Goal: Book appointment/travel/reservation

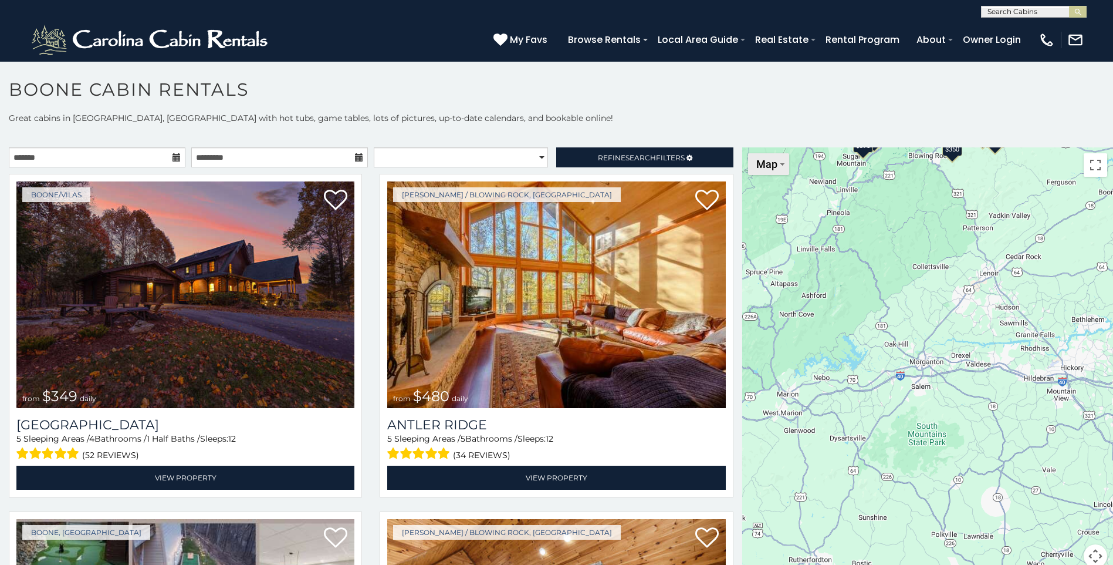
drag, startPoint x: 860, startPoint y: 401, endPoint x: 751, endPoint y: 169, distance: 256.7
click at [751, 169] on div "$349 $480 $525 $315 $355 $635 $675 $930 $400 $451 $330 $400 $485 $460 $395 $695…" at bounding box center [927, 364] width 371 height 434
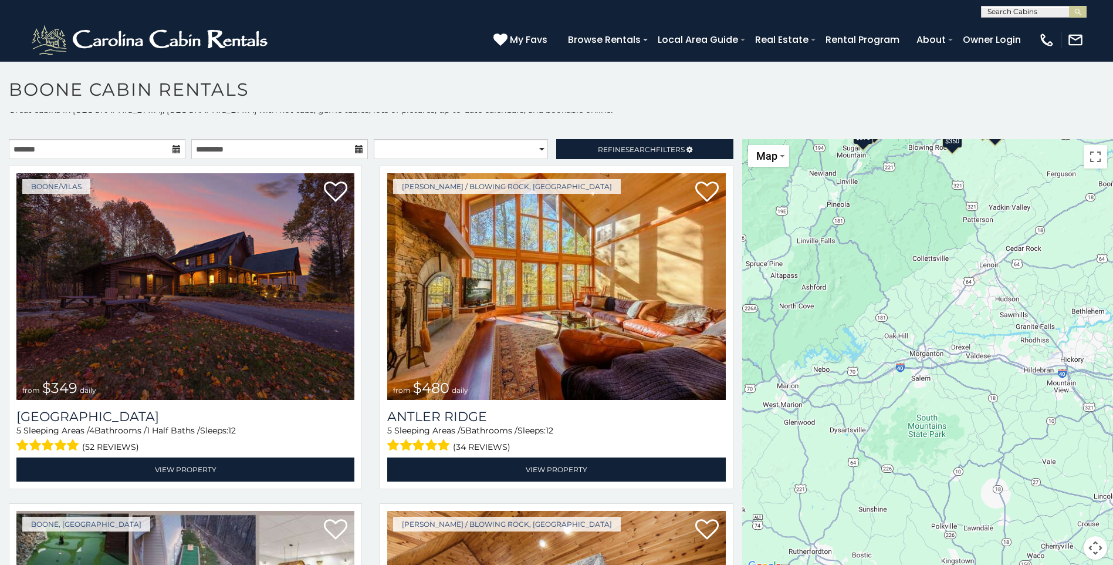
scroll to position [11, 0]
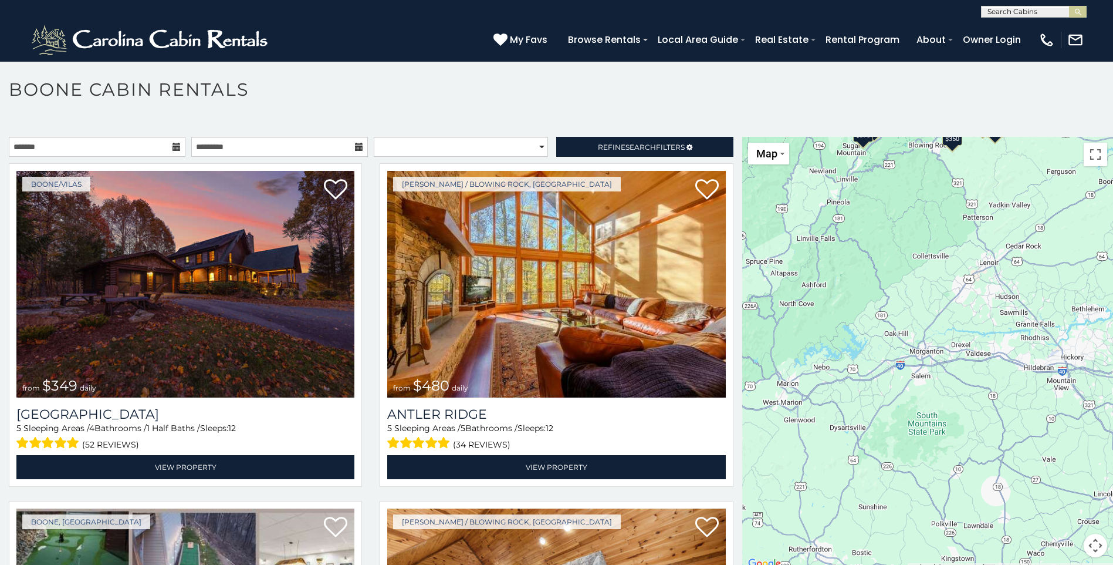
click at [940, 350] on div "$349 $480 $525 $315 $355 $635 $675 $930 $400 $451 $330 $400 $485 $460 $395 $695…" at bounding box center [927, 354] width 371 height 434
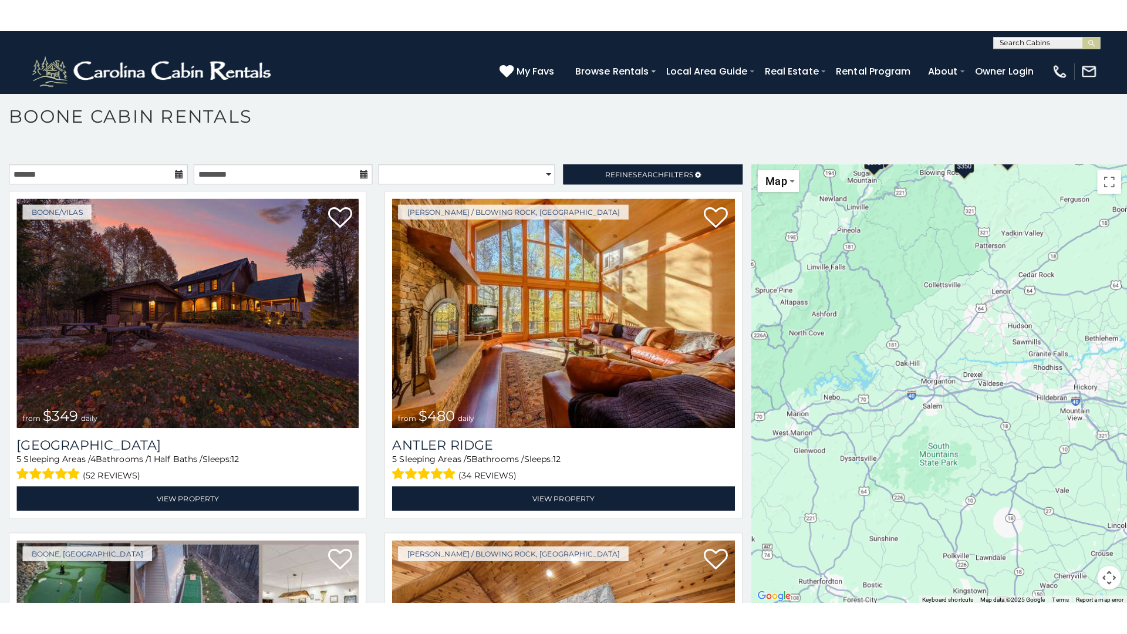
scroll to position [6, 0]
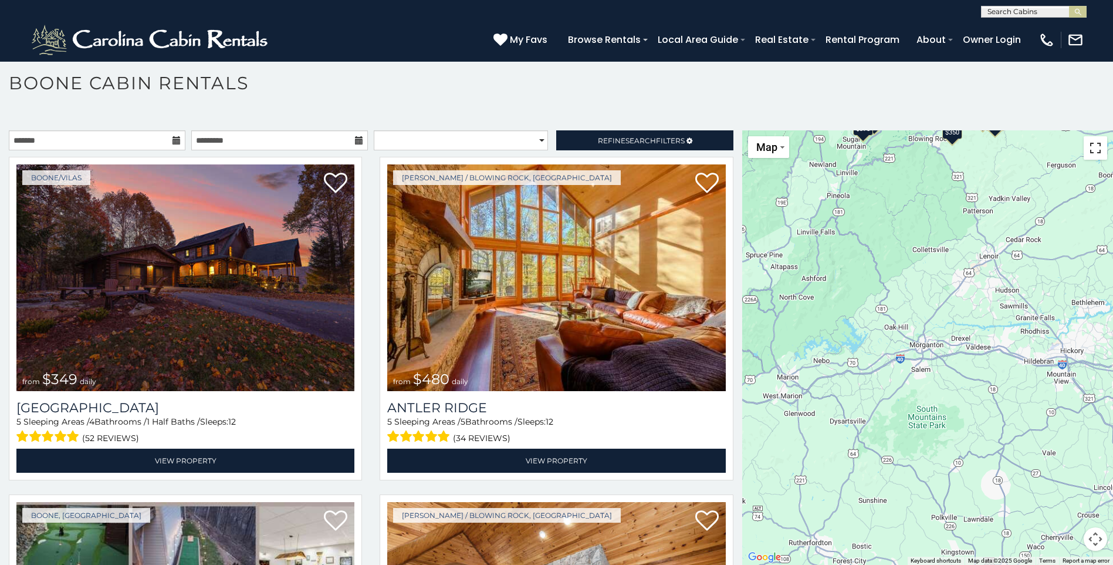
click at [1094, 153] on button "Toggle fullscreen view" at bounding box center [1095, 147] width 23 height 23
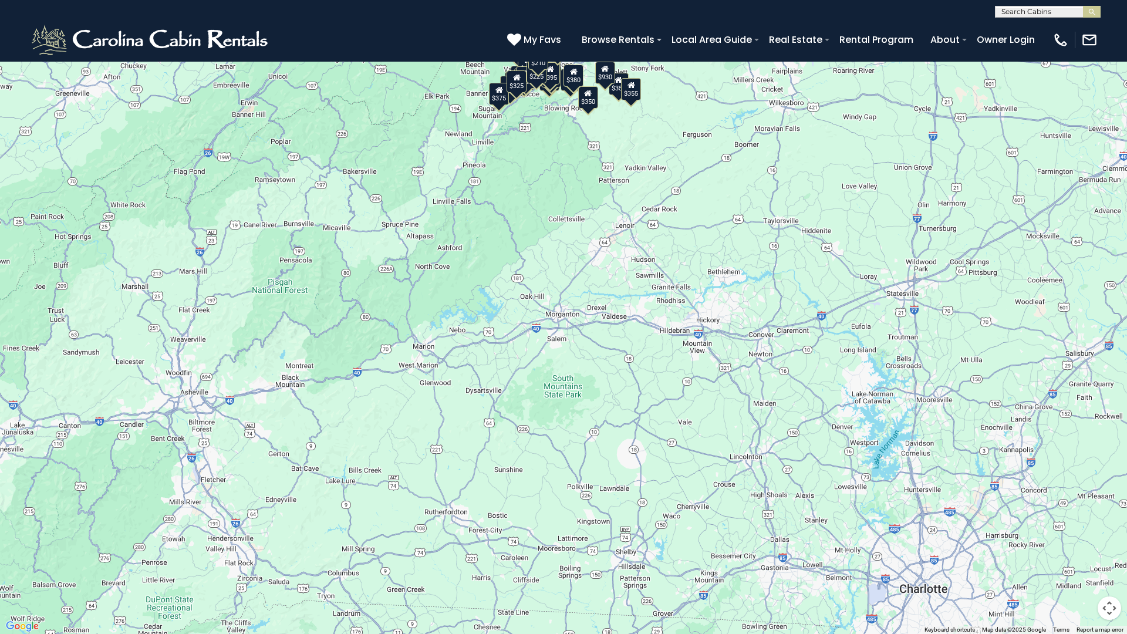
click at [667, 363] on div "$349 $480 $525 $315 $355 $635 $675 $930 $400 $451 $330 $400 $485 $460 $395 $695…" at bounding box center [563, 317] width 1127 height 634
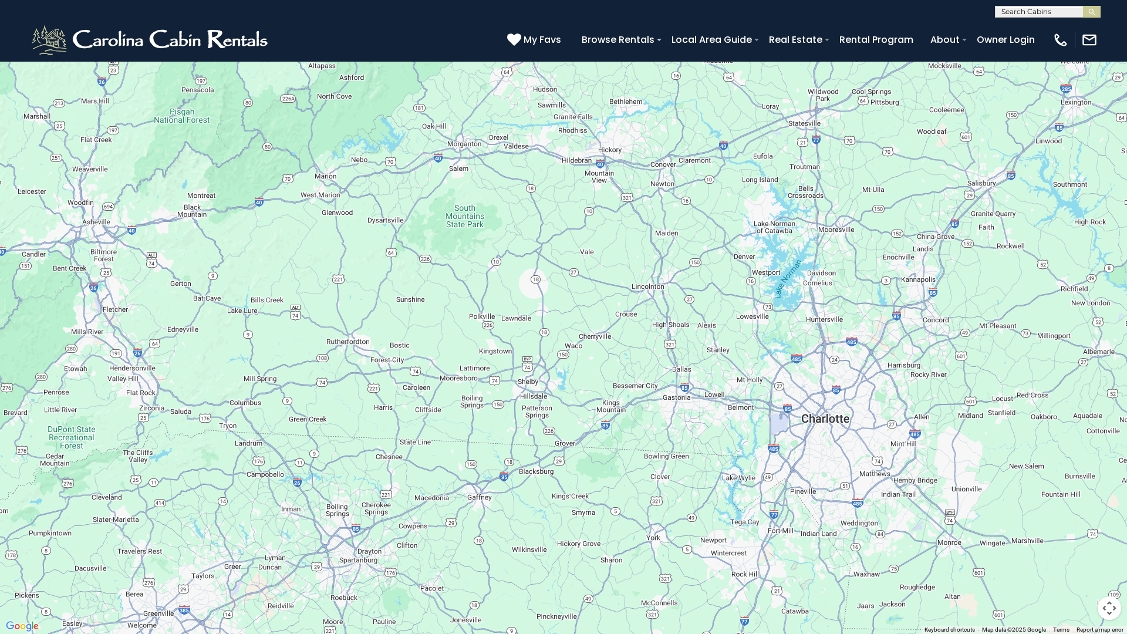
drag, startPoint x: 799, startPoint y: 497, endPoint x: 701, endPoint y: 323, distance: 199.4
click at [701, 323] on div "$349 $480 $525 $315 $355 $635 $675 $930 $400 $451 $330 $400 $485 $460 $395 $695…" at bounding box center [563, 317] width 1127 height 634
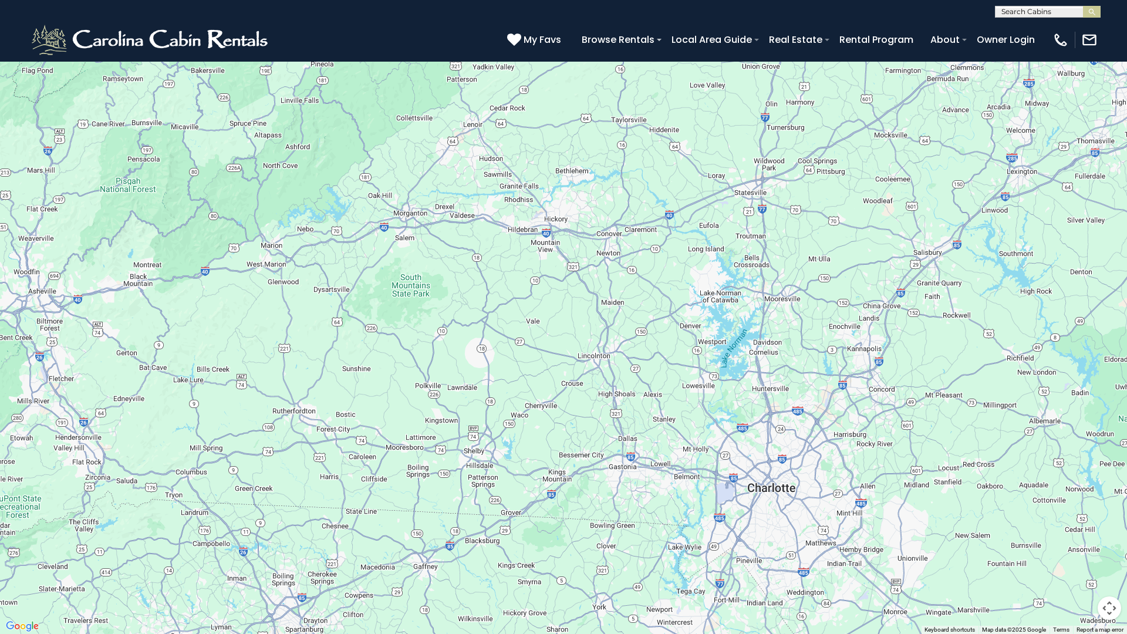
drag, startPoint x: 641, startPoint y: 191, endPoint x: 588, endPoint y: 263, distance: 90.3
click at [588, 263] on div "$349 $480 $525 $315 $355 $635 $675 $930 $400 $451 $330 $400 $485 $460 $395 $695…" at bounding box center [563, 317] width 1127 height 634
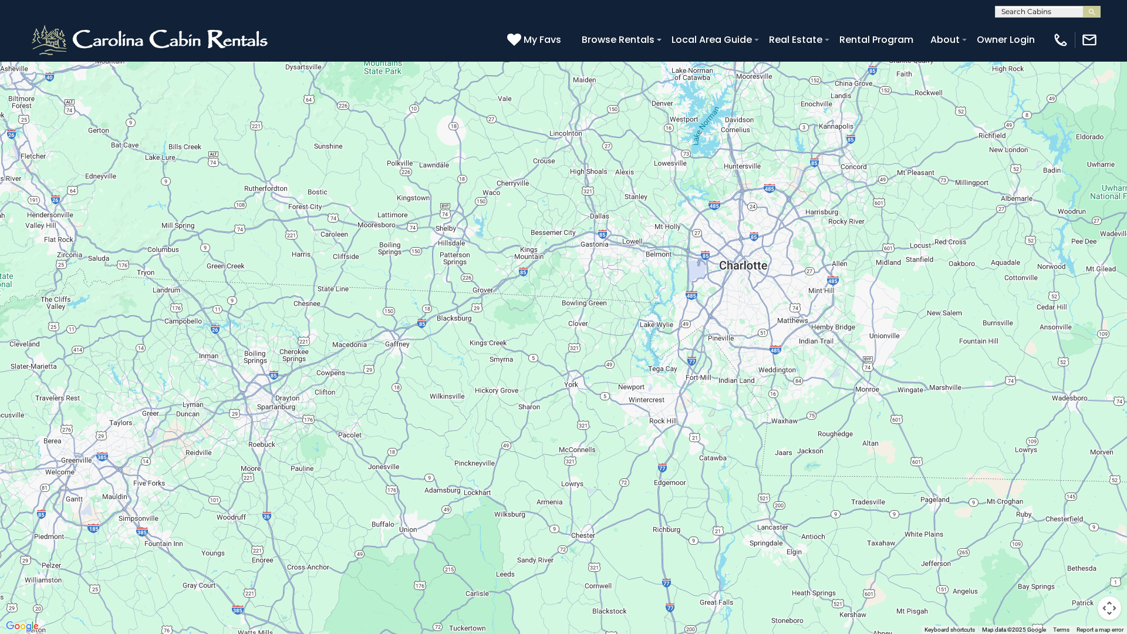
drag, startPoint x: 603, startPoint y: 499, endPoint x: 575, endPoint y: 275, distance: 226.5
click at [575, 275] on div "$349 $480 $525 $315 $355 $635 $675 $930 $400 $451 $330 $400 $485 $460 $395 $695…" at bounding box center [563, 317] width 1127 height 634
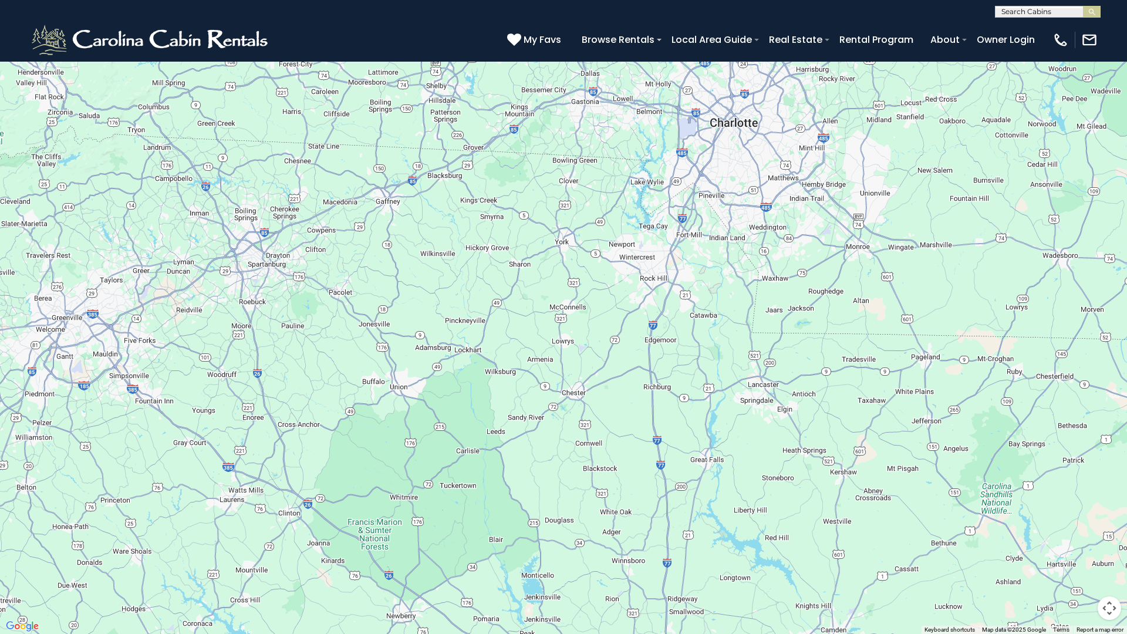
drag, startPoint x: 604, startPoint y: 484, endPoint x: 595, endPoint y: 339, distance: 145.3
click at [595, 339] on div "$349 $480 $525 $315 $355 $635 $675 $930 $400 $451 $330 $400 $485 $460 $395 $695…" at bounding box center [563, 317] width 1127 height 634
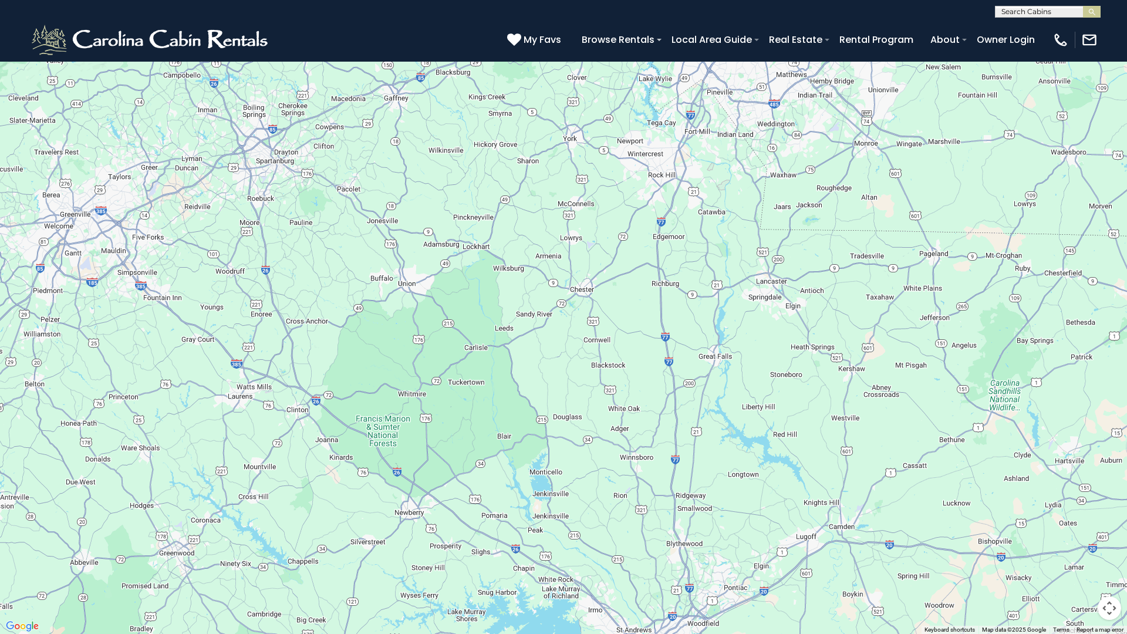
drag, startPoint x: 613, startPoint y: 428, endPoint x: 623, endPoint y: 325, distance: 104.3
click at [623, 325] on div "$349 $480 $525 $315 $355 $635 $675 $930 $400 $451 $330 $400 $485 $460 $395 $695…" at bounding box center [563, 317] width 1127 height 634
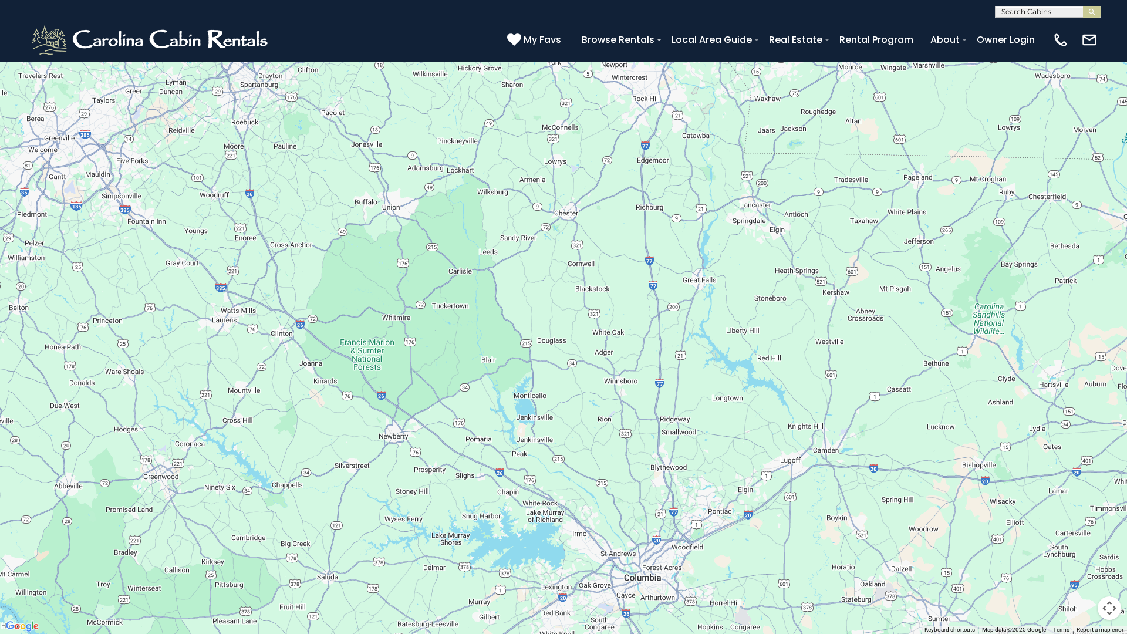
drag, startPoint x: 637, startPoint y: 430, endPoint x: 630, endPoint y: 380, distance: 49.8
click at [630, 380] on div "$349 $480 $525 $315 $355 $635 $675 $930 $400 $451 $330 $400 $485 $460 $395 $695…" at bounding box center [563, 317] width 1127 height 634
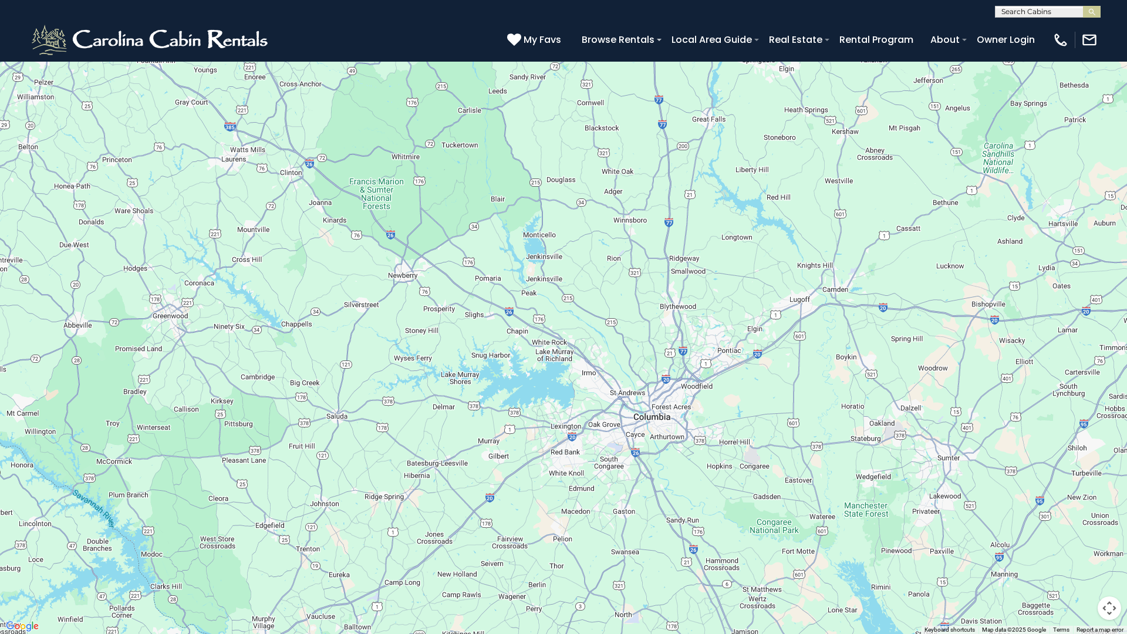
drag, startPoint x: 667, startPoint y: 580, endPoint x: 678, endPoint y: 418, distance: 162.4
click at [678, 418] on div "$349 $480 $525 $315 $355 $635 $675 $930 $400 $451 $330 $400 $485 $460 $395 $695…" at bounding box center [563, 317] width 1127 height 634
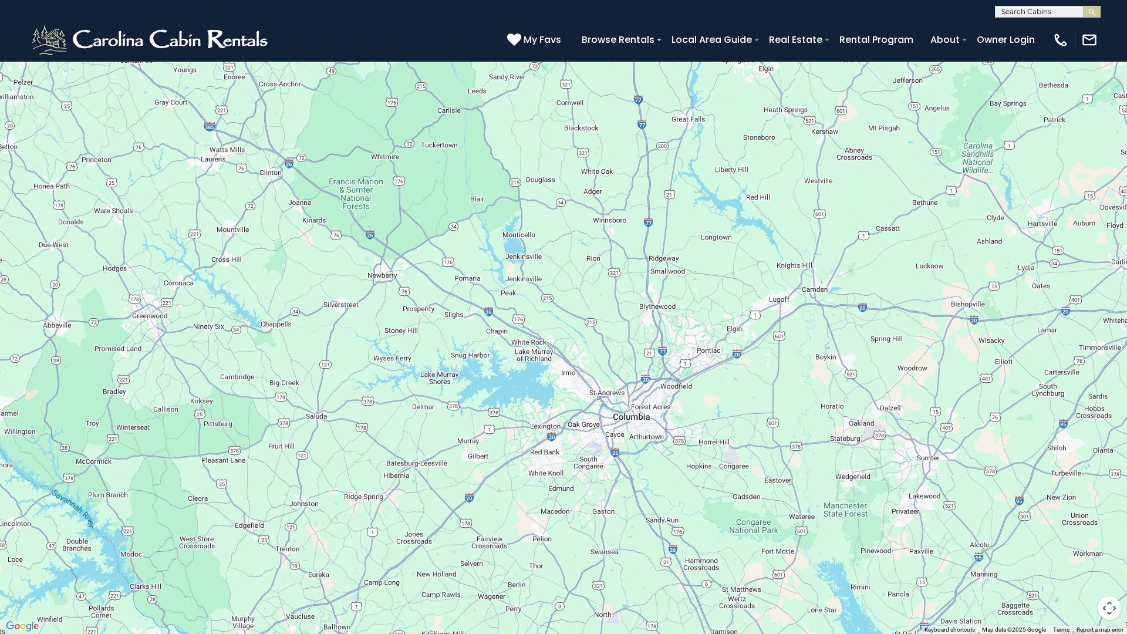
drag, startPoint x: 664, startPoint y: 454, endPoint x: 658, endPoint y: 503, distance: 49.6
click at [658, 503] on div "$349 $480 $525 $315 $355 $635 $675 $930 $400 $451 $330 $400 $485 $460 $395 $695…" at bounding box center [563, 317] width 1127 height 634
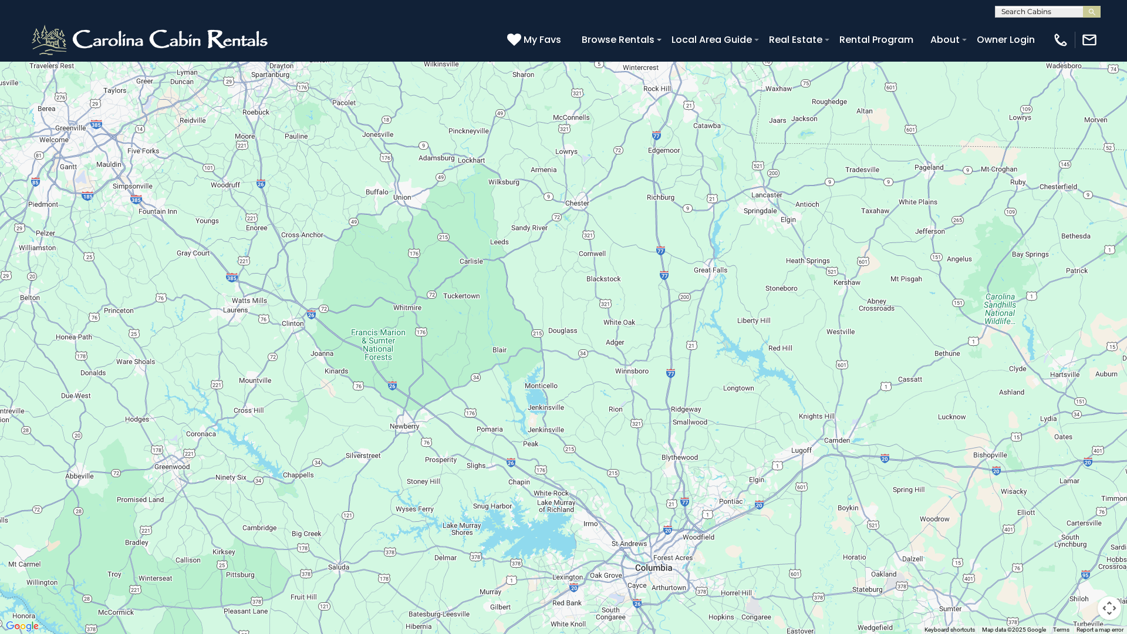
drag, startPoint x: 620, startPoint y: 319, endPoint x: 643, endPoint y: 458, distance: 140.9
click at [643, 458] on div "$349 $480 $525 $315 $355 $635 $675 $930 $400 $451 $330 $400 $485 $460 $395 $695…" at bounding box center [563, 317] width 1127 height 634
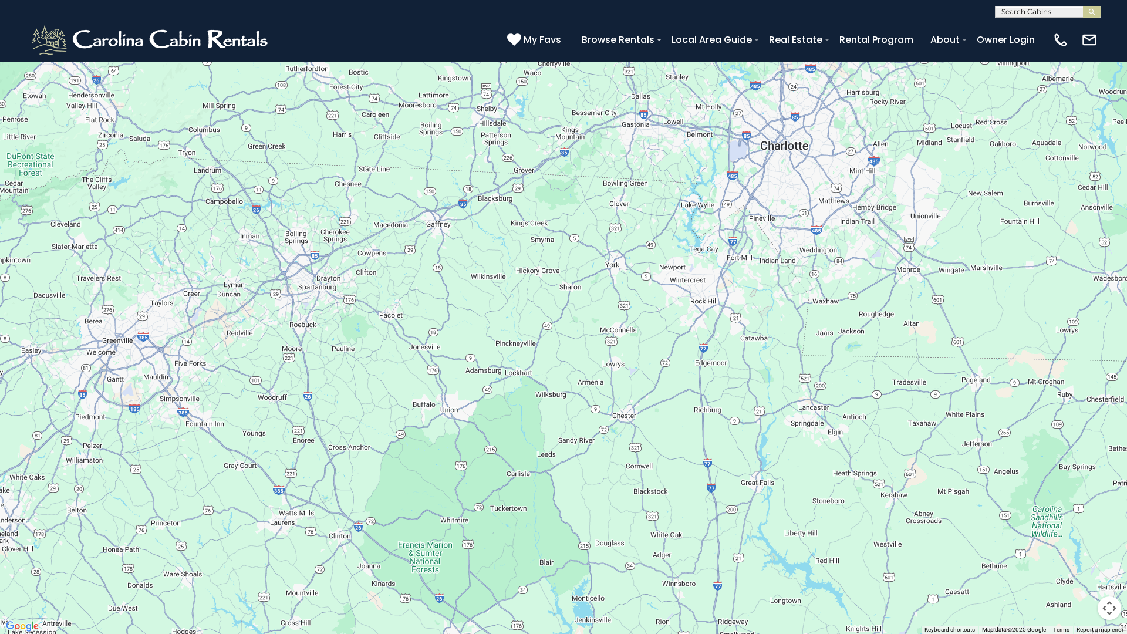
drag, startPoint x: 600, startPoint y: 257, endPoint x: 646, endPoint y: 465, distance: 213.4
click at [646, 465] on div "$349 $480 $525 $315 $355 $635 $675 $930 $400 $451 $330 $400 $485 $460 $395 $695…" at bounding box center [563, 317] width 1127 height 634
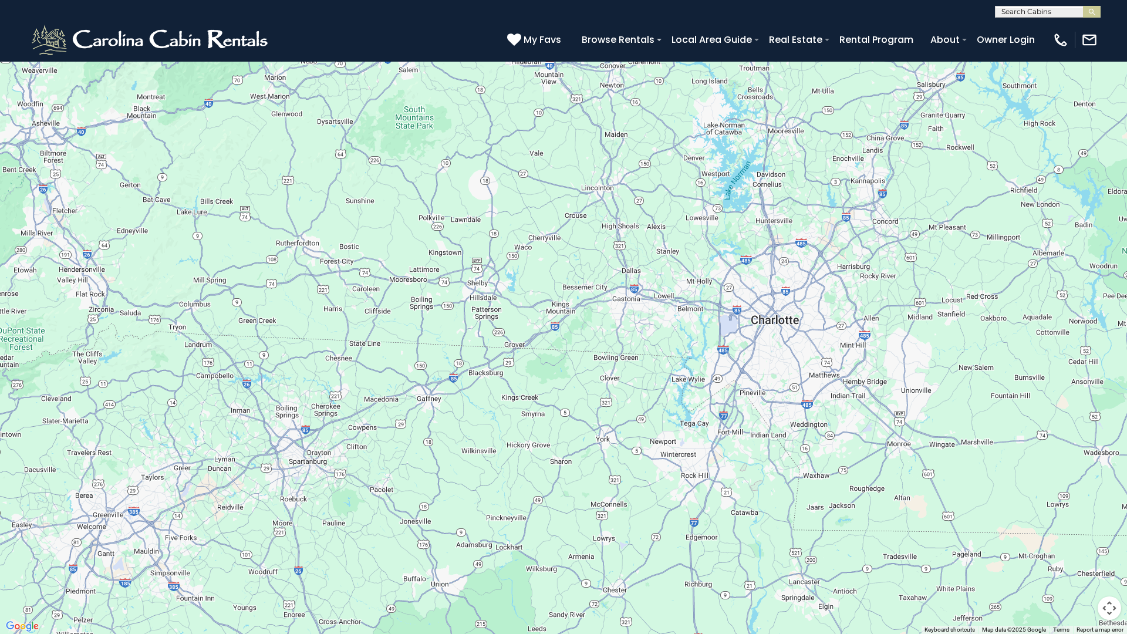
drag, startPoint x: 647, startPoint y: 230, endPoint x: 637, endPoint y: 406, distance: 175.7
click at [637, 406] on div "$349 $480 $525 $315 $355 $635 $675 $930 $400 $451 $330 $400 $485 $460 $395 $695…" at bounding box center [563, 317] width 1127 height 634
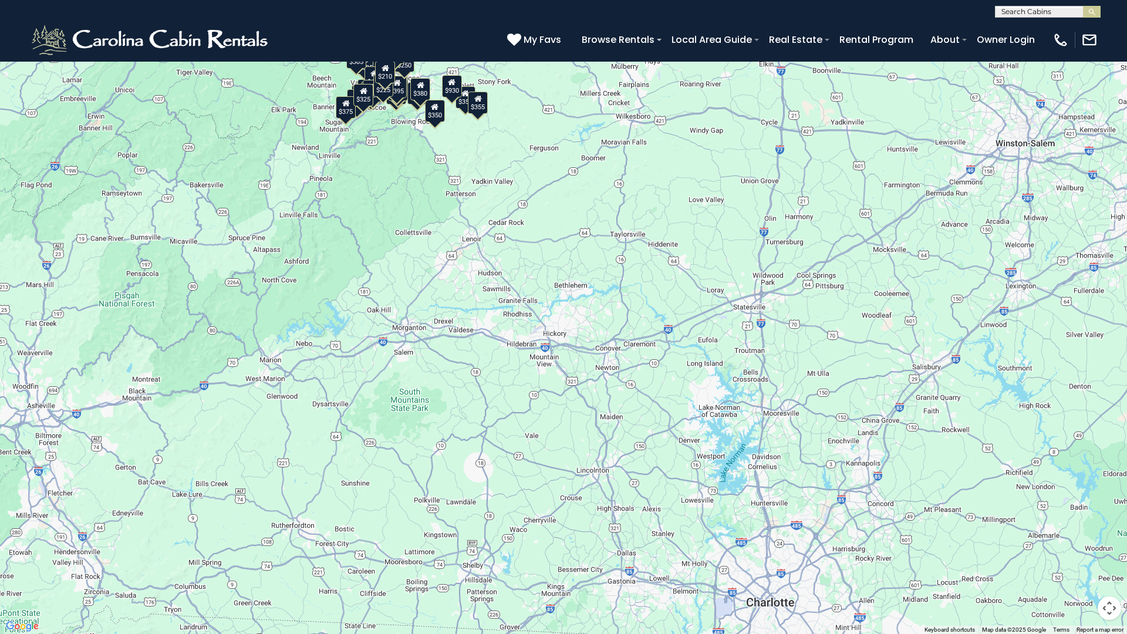
drag, startPoint x: 638, startPoint y: 228, endPoint x: 633, endPoint y: 511, distance: 283.5
click at [633, 511] on div "$349 $480 $525 $315 $355 $635 $675 $930 $400 $451 $330 $400 $485 $460 $395 $695…" at bounding box center [563, 317] width 1127 height 634
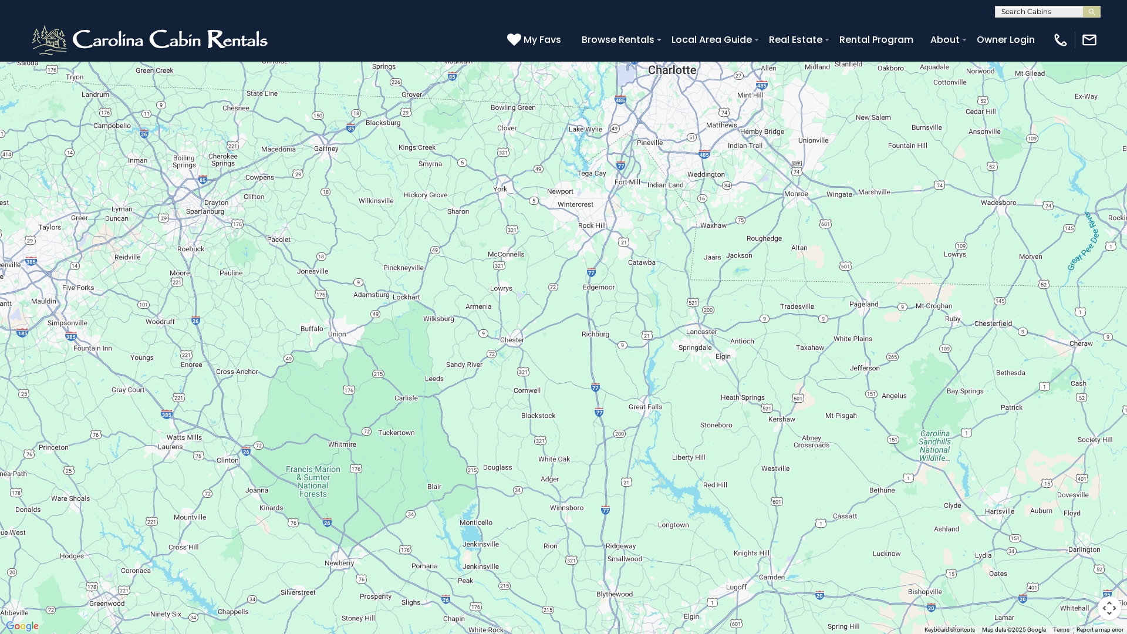
drag, startPoint x: 635, startPoint y: 566, endPoint x: 537, endPoint y: 34, distance: 540.6
click at [537, 34] on div "$349 $480 $525 $315 $355 $635 $675 $930 $400 $451 $330 $400 $485 $460 $395 $695…" at bounding box center [563, 317] width 1127 height 634
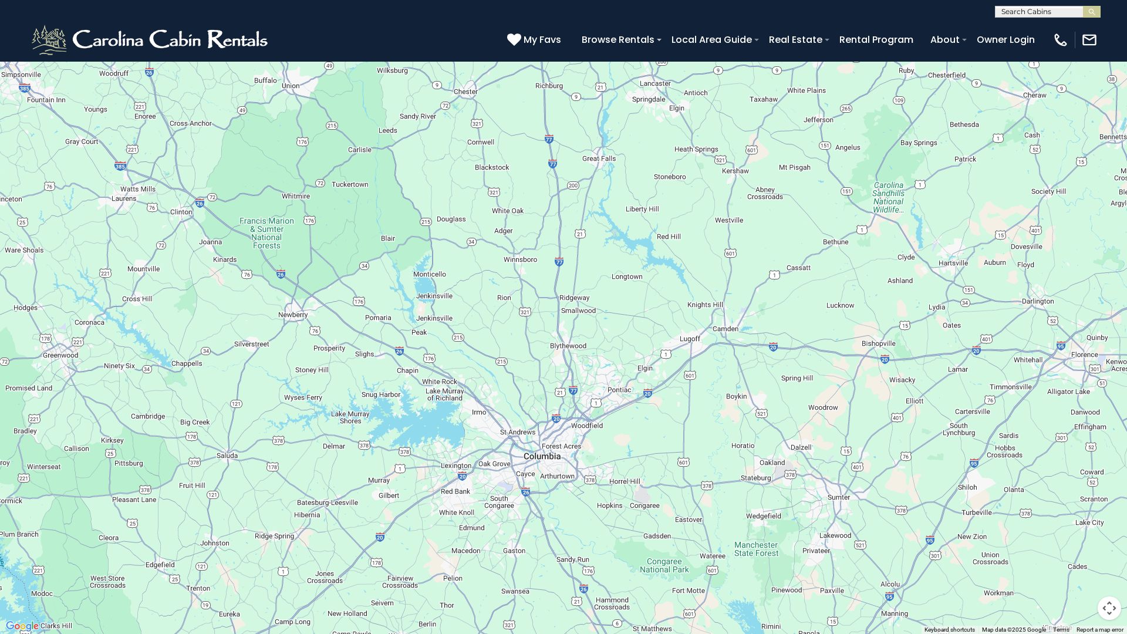
drag, startPoint x: 523, startPoint y: 421, endPoint x: 477, endPoint y: 171, distance: 253.7
click at [477, 171] on div "$349 $480 $525 $315 $355 $635 $675 $930 $400 $451 $330 $400 $485 $460 $395 $695…" at bounding box center [563, 317] width 1127 height 634
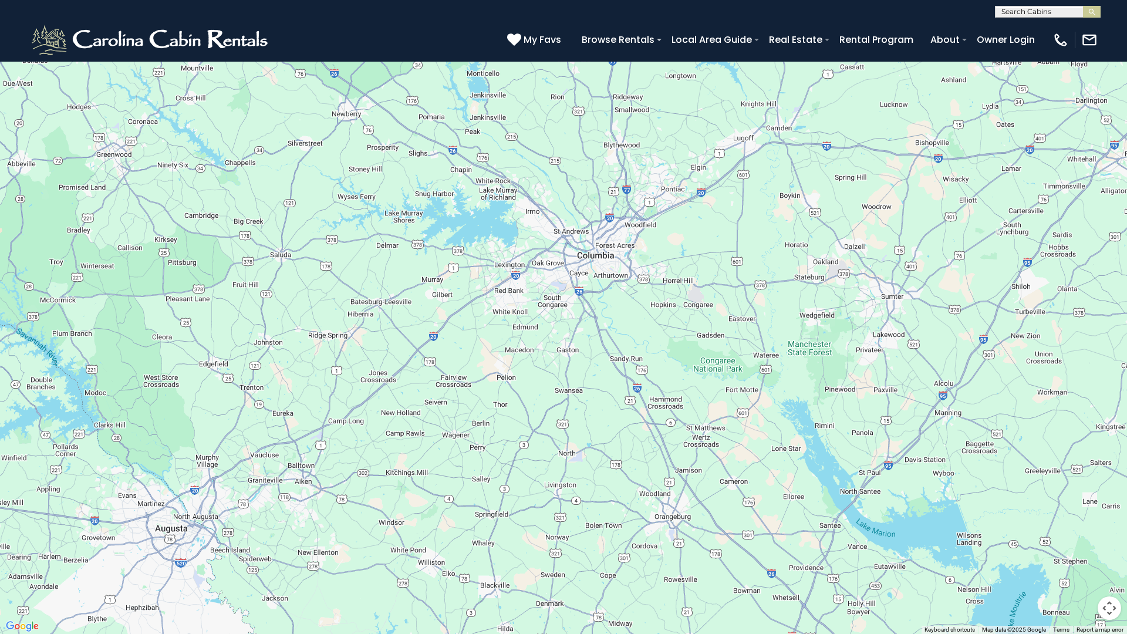
drag, startPoint x: 464, startPoint y: 335, endPoint x: 516, endPoint y: 130, distance: 210.9
click at [516, 130] on div "$349 $480 $525 $315 $355 $635 $675 $930 $400 $451 $330 $400 $485 $460 $395 $695…" at bounding box center [563, 317] width 1127 height 634
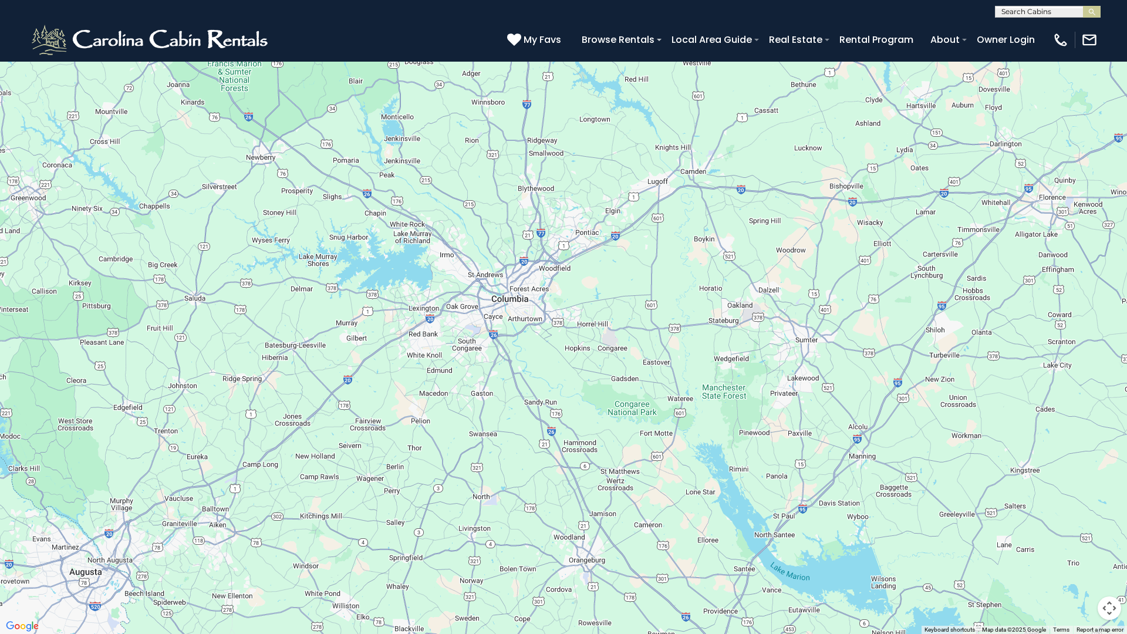
drag, startPoint x: 579, startPoint y: 448, endPoint x: 495, endPoint y: 465, distance: 85.7
click at [494, 481] on div "$349 $480 $525 $315 $355 $635 $675 $930 $400 $451 $330 $400 $485 $460 $395 $695…" at bounding box center [563, 317] width 1127 height 634
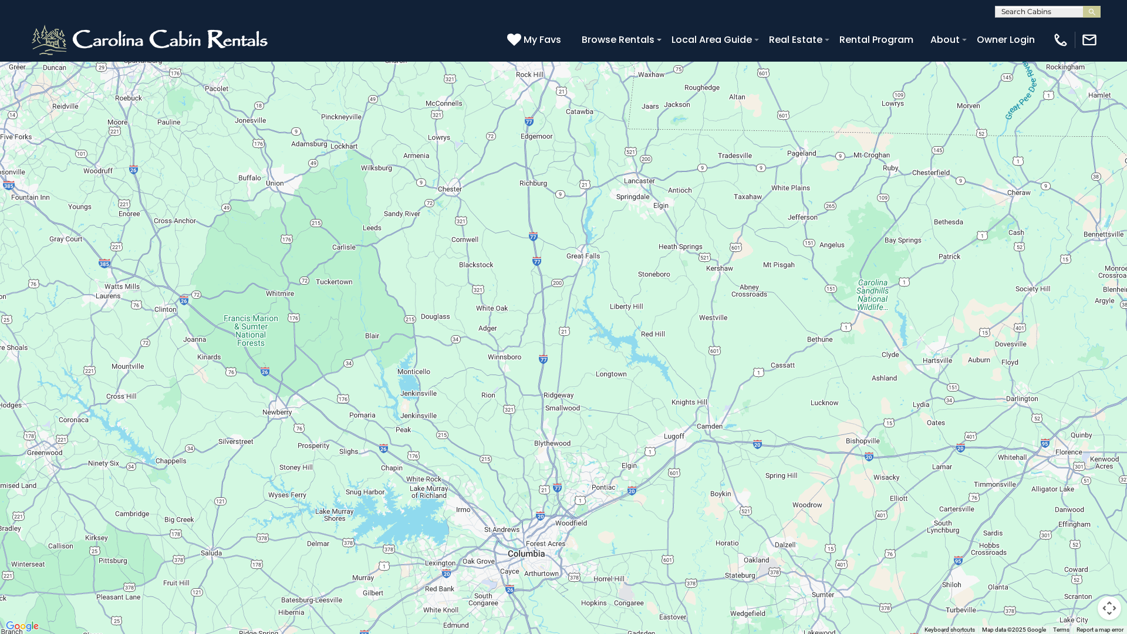
drag, startPoint x: 660, startPoint y: 196, endPoint x: 676, endPoint y: 455, distance: 259.3
click at [676, 455] on div "$349 $480 $525 $315 $355 $635 $675 $930 $400 $451 $330 $400 $485 $460 $395 $695…" at bounding box center [563, 317] width 1127 height 634
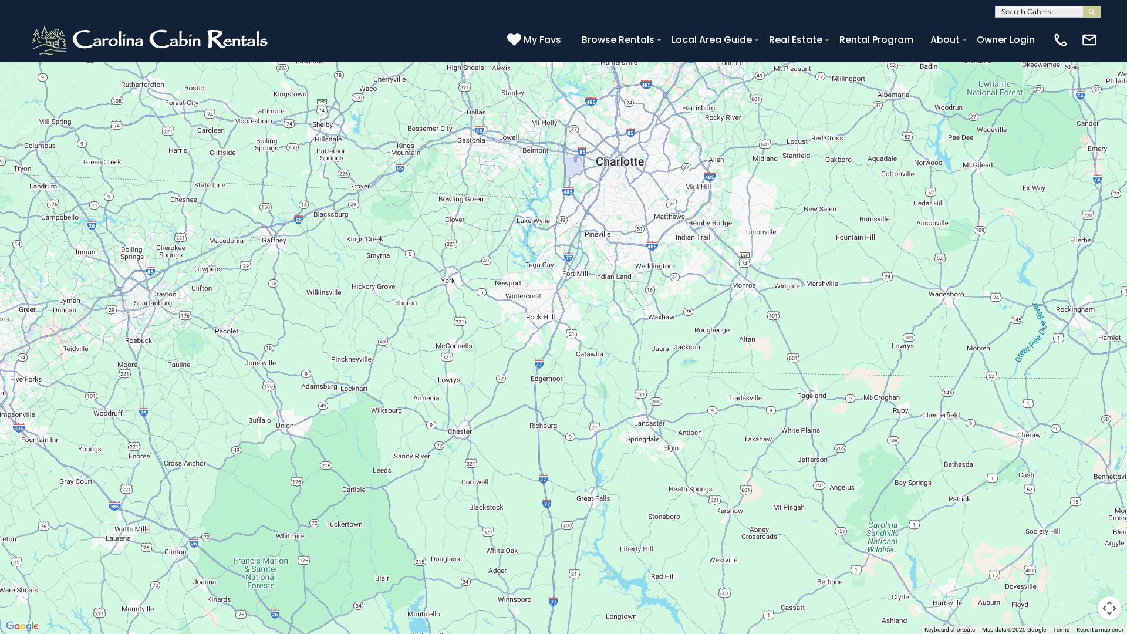
drag, startPoint x: 628, startPoint y: 283, endPoint x: 638, endPoint y: 396, distance: 113.1
click at [638, 525] on div "$349 $480 $525 $315 $355 $635 $675 $930 $400 $451 $330 $400 $485 $460 $395 $695…" at bounding box center [563, 317] width 1127 height 634
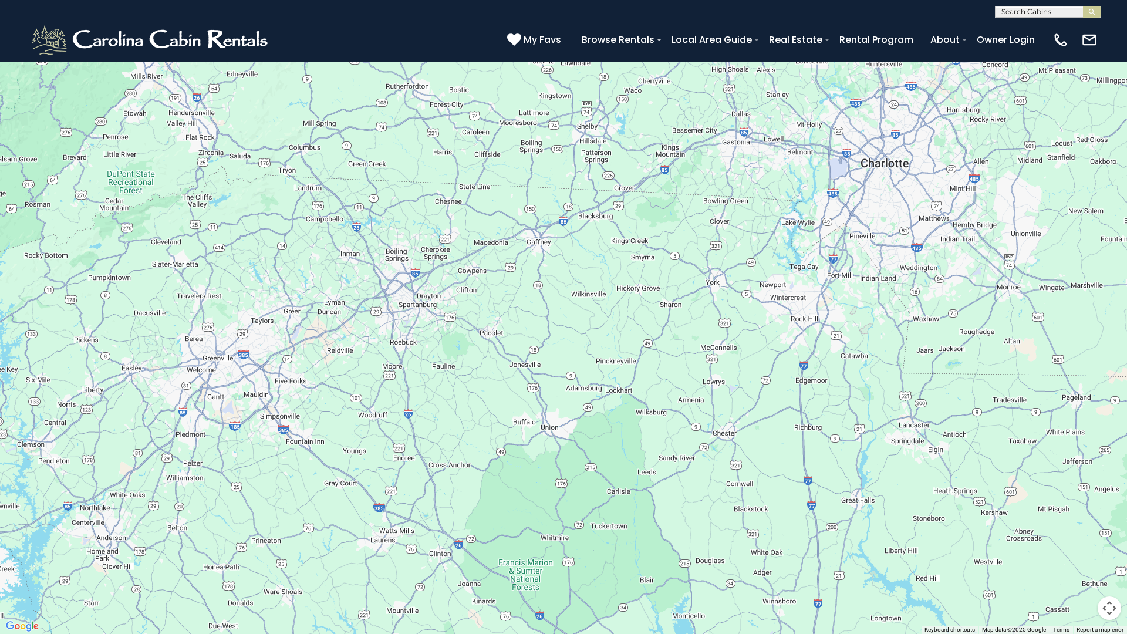
drag, startPoint x: 565, startPoint y: 174, endPoint x: 830, endPoint y: 179, distance: 264.7
click at [830, 179] on div "$349 $480 $525 $315 $355 $635 $675 $930 $400 $451 $330 $400 $485 $460 $395 $695…" at bounding box center [563, 317] width 1127 height 634
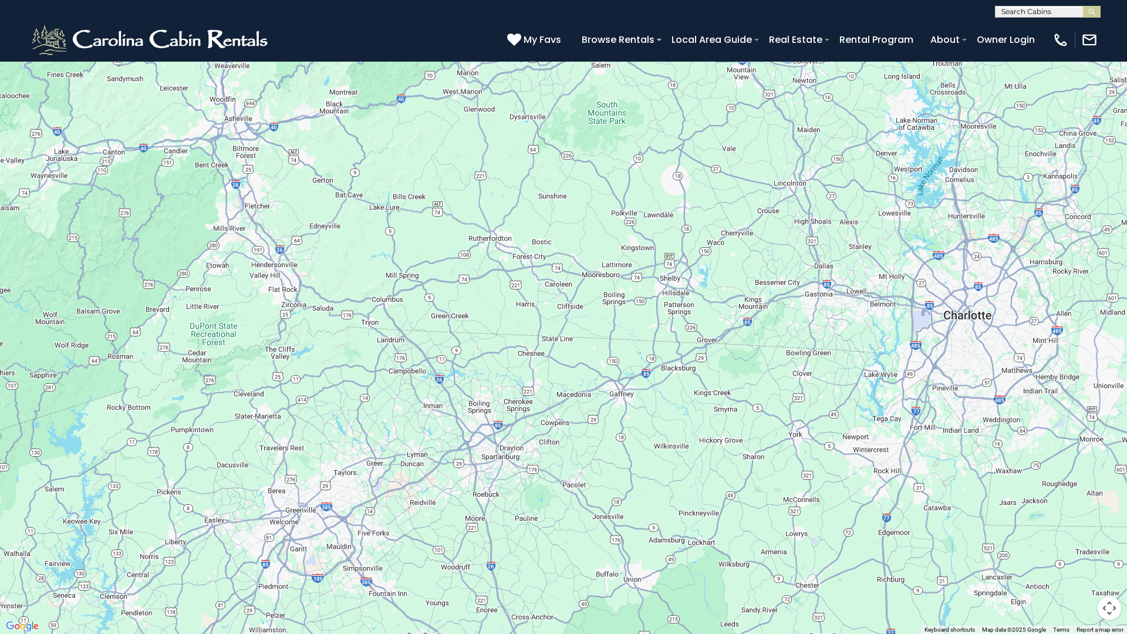
drag, startPoint x: 555, startPoint y: 292, endPoint x: 677, endPoint y: 334, distance: 129.2
click at [637, 440] on div "$349 $480 $525 $315 $355 $635 $675 $930 $400 $451 $330 $400 $485 $460 $395 $695…" at bounding box center [563, 317] width 1127 height 634
click at [1110, 20] on button "Toggle fullscreen view" at bounding box center [1108, 17] width 23 height 23
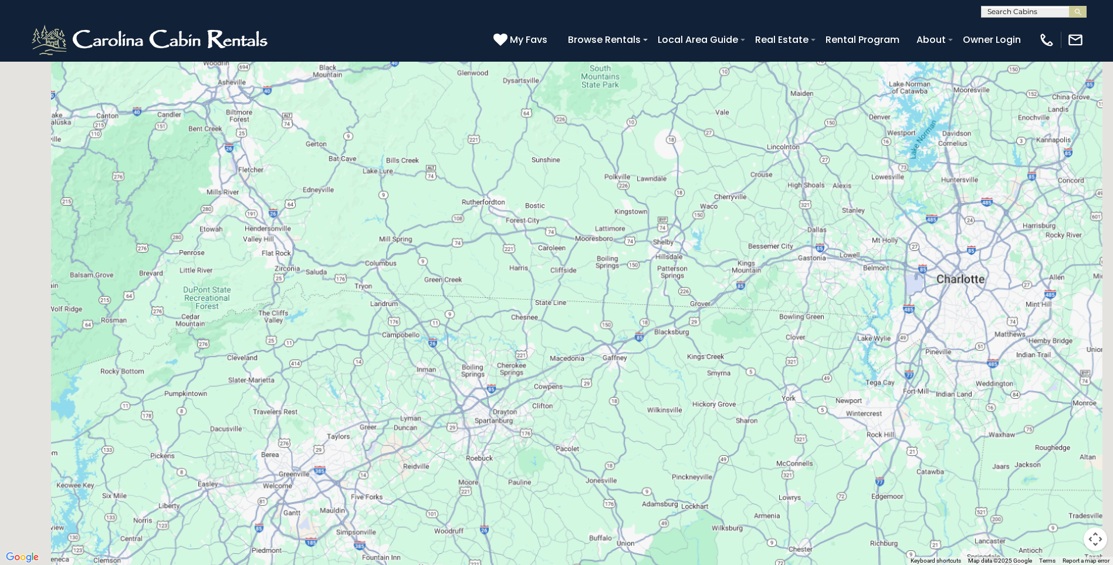
scroll to position [1350, 0]
